Goal: Task Accomplishment & Management: Manage account settings

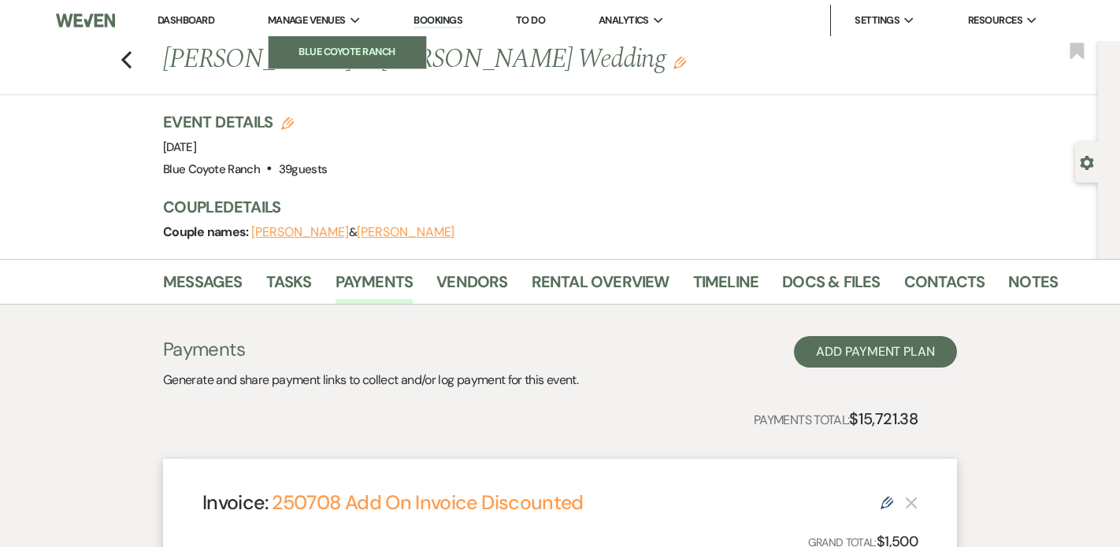
click at [338, 56] on li "Blue Coyote Ranch" at bounding box center [347, 52] width 142 height 16
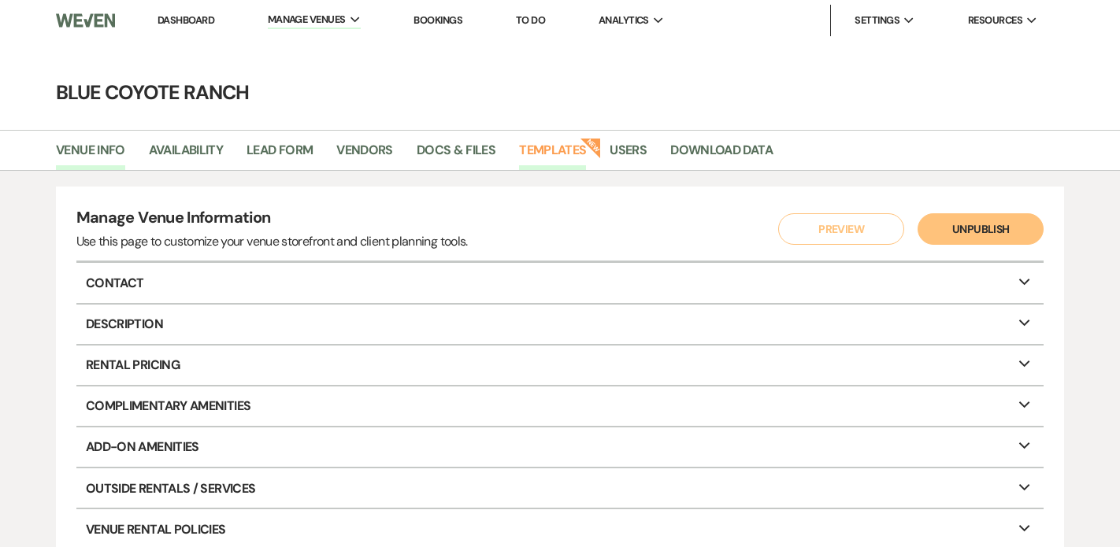
click at [564, 143] on link "Templates" at bounding box center [552, 155] width 67 height 30
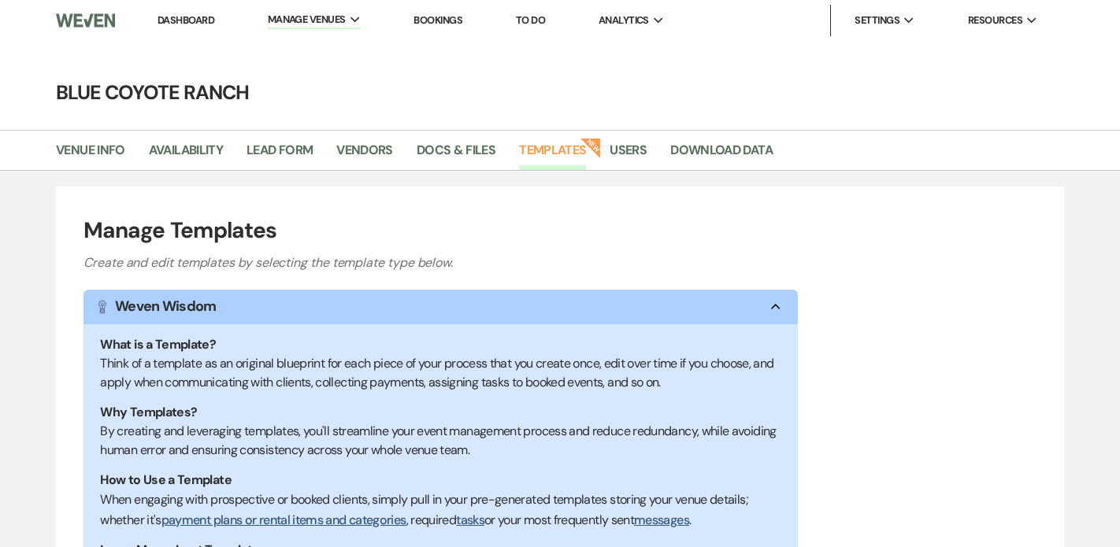
scroll to position [300, 0]
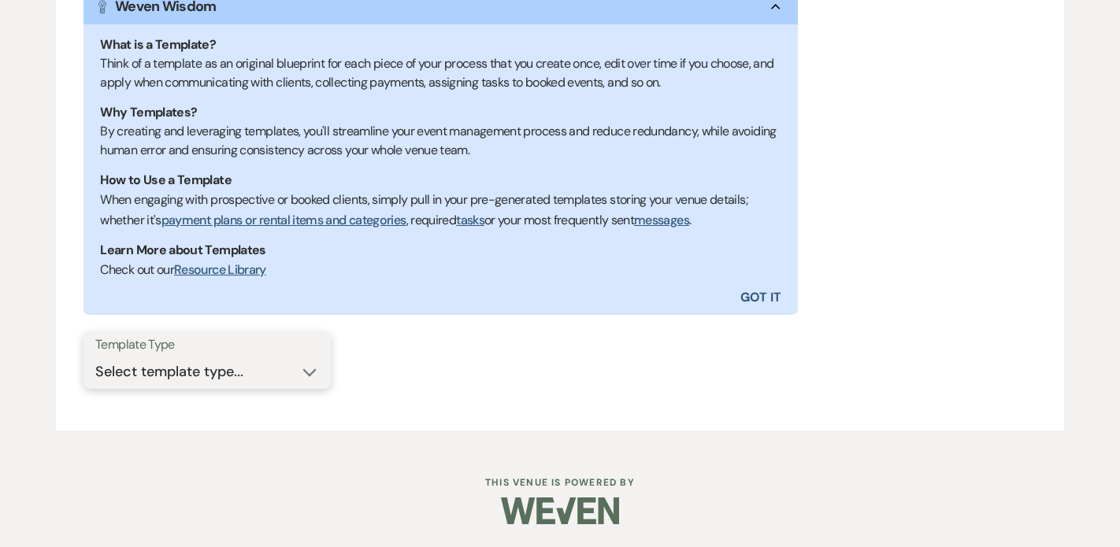
click at [256, 365] on select "Select template type... Task List Message Templates Payment Plan Inventory Item…" at bounding box center [207, 372] width 224 height 31
select select "Message Templates"
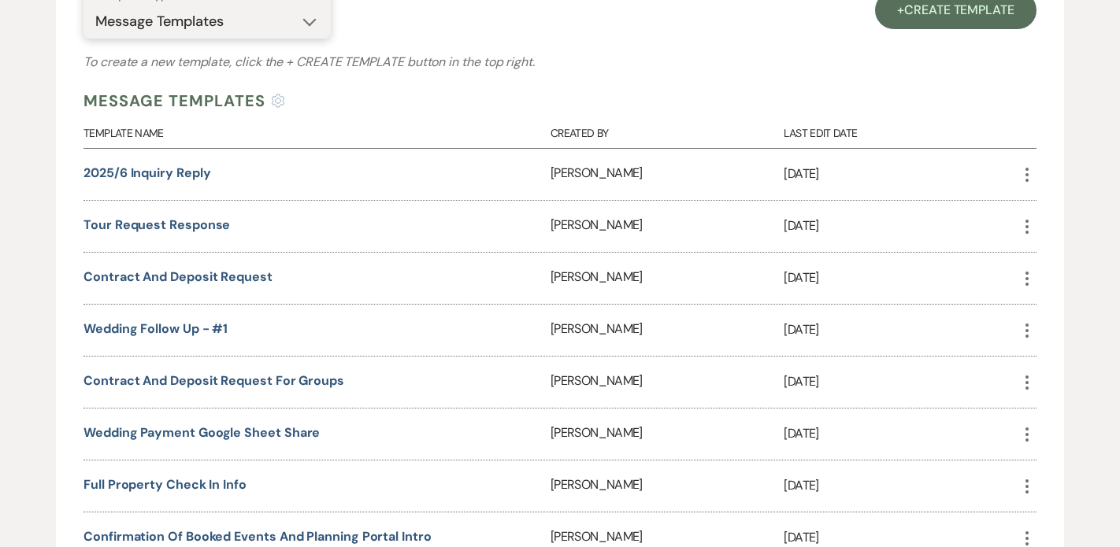
scroll to position [690, 0]
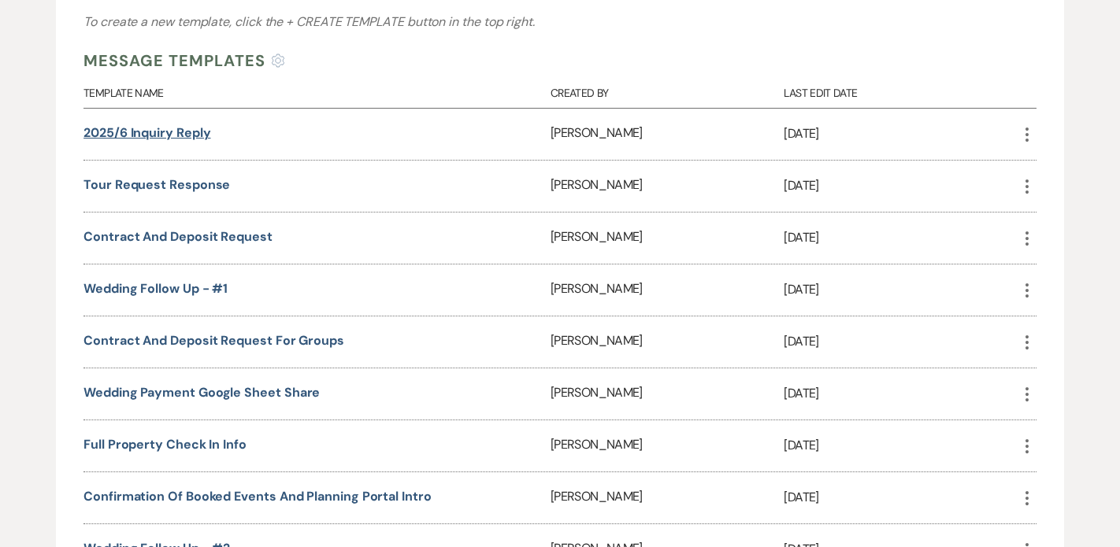
click at [191, 135] on link "2025/6 Inquiry Reply" at bounding box center [146, 132] width 127 height 17
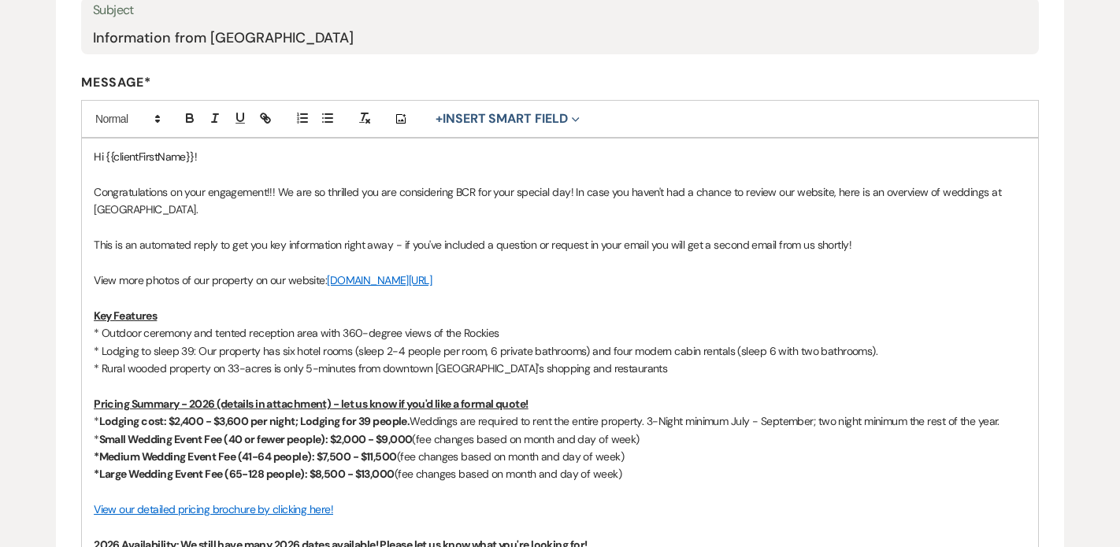
scroll to position [488, 0]
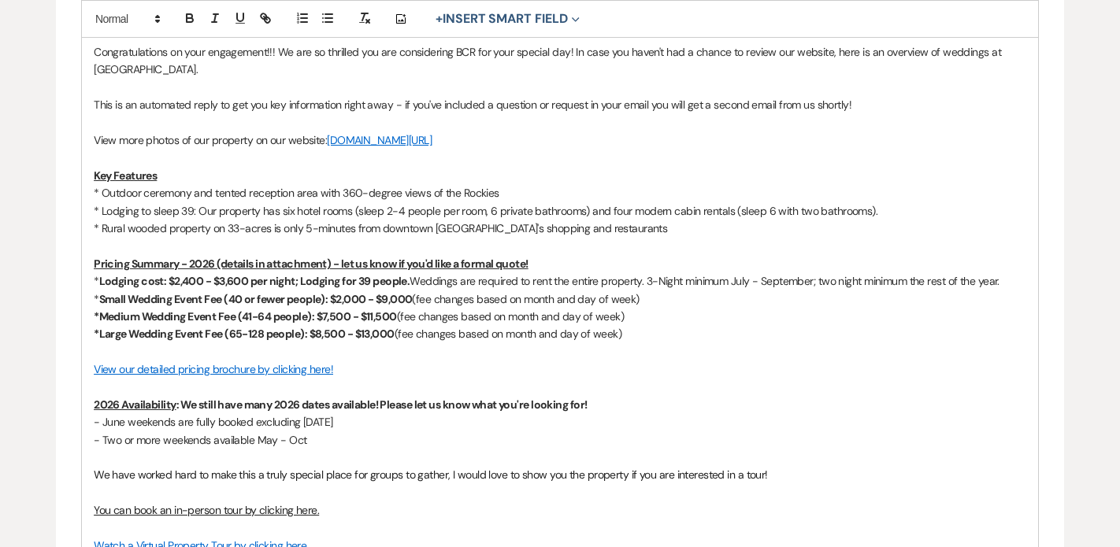
click at [524, 326] on p "*Large Wedding Event Fee (65-128 people): $8,500 - $13,000 (fee changes based o…" at bounding box center [560, 333] width 932 height 17
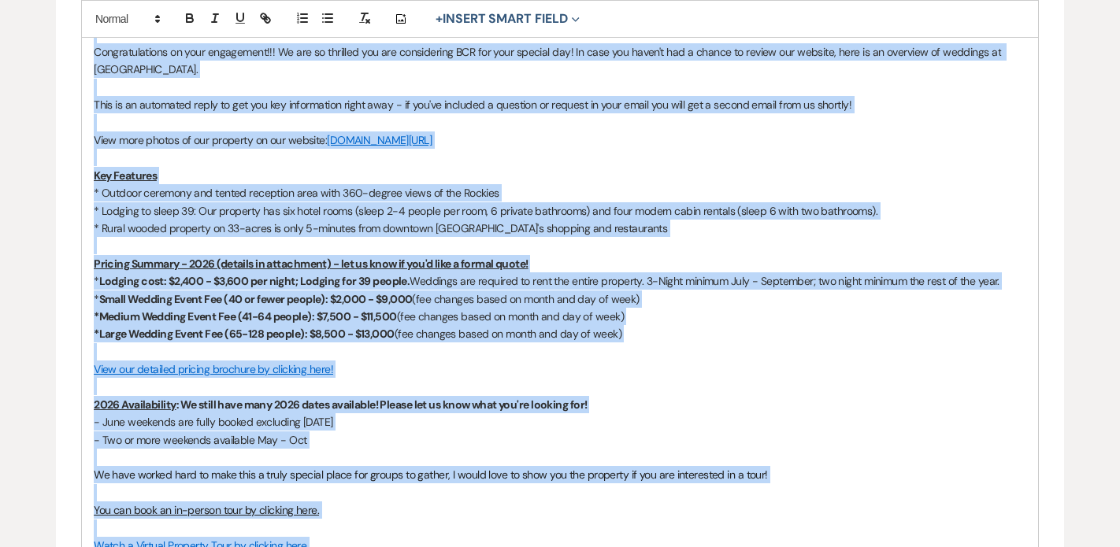
copy div "Hi {{clientFirstName}}! Congratulations on your engagement!!! We are so thrille…"
